Goal: Information Seeking & Learning: Learn about a topic

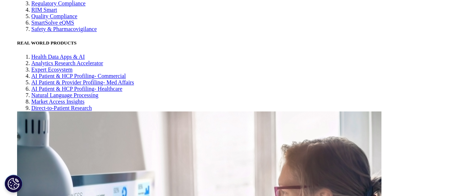
scroll to position [1863, 0]
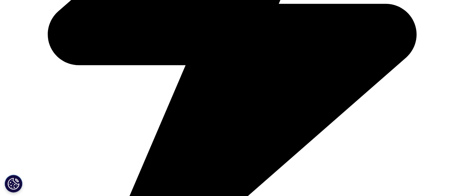
scroll to position [588, 0]
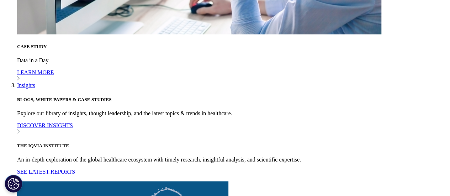
scroll to position [2069, 0]
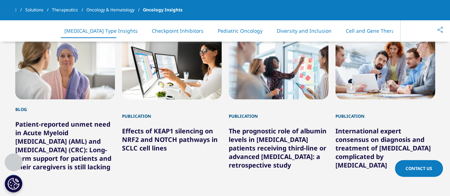
scroll to position [214, 0]
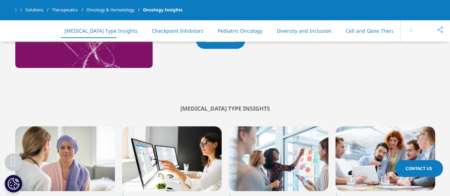
click at [414, 30] on button at bounding box center [411, 31] width 21 height 22
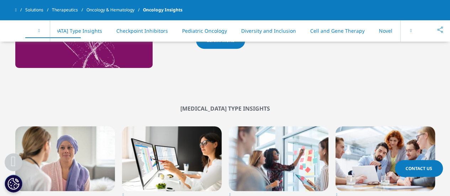
click at [414, 30] on button at bounding box center [411, 31] width 21 height 22
click at [131, 10] on link "Oncology & Hematology" at bounding box center [115, 10] width 57 height 13
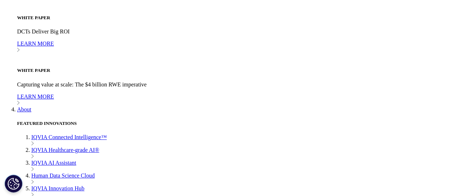
scroll to position [2485, 0]
